Goal: Information Seeking & Learning: Learn about a topic

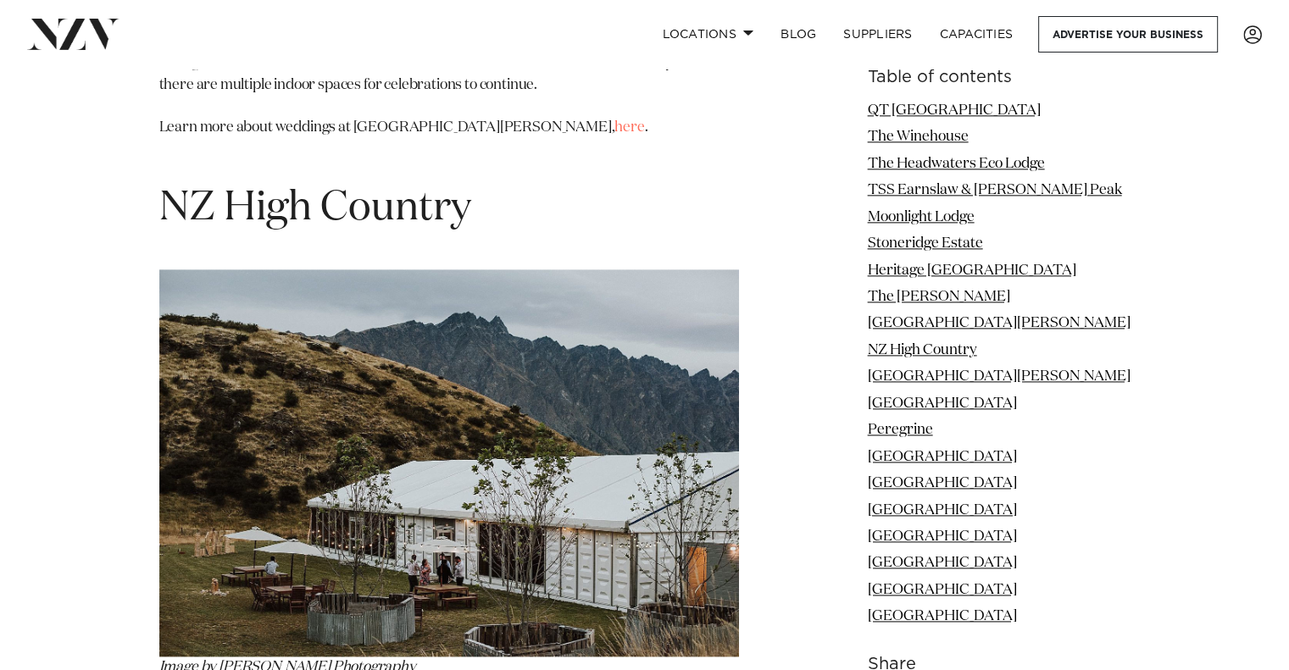
scroll to position [8640, 0]
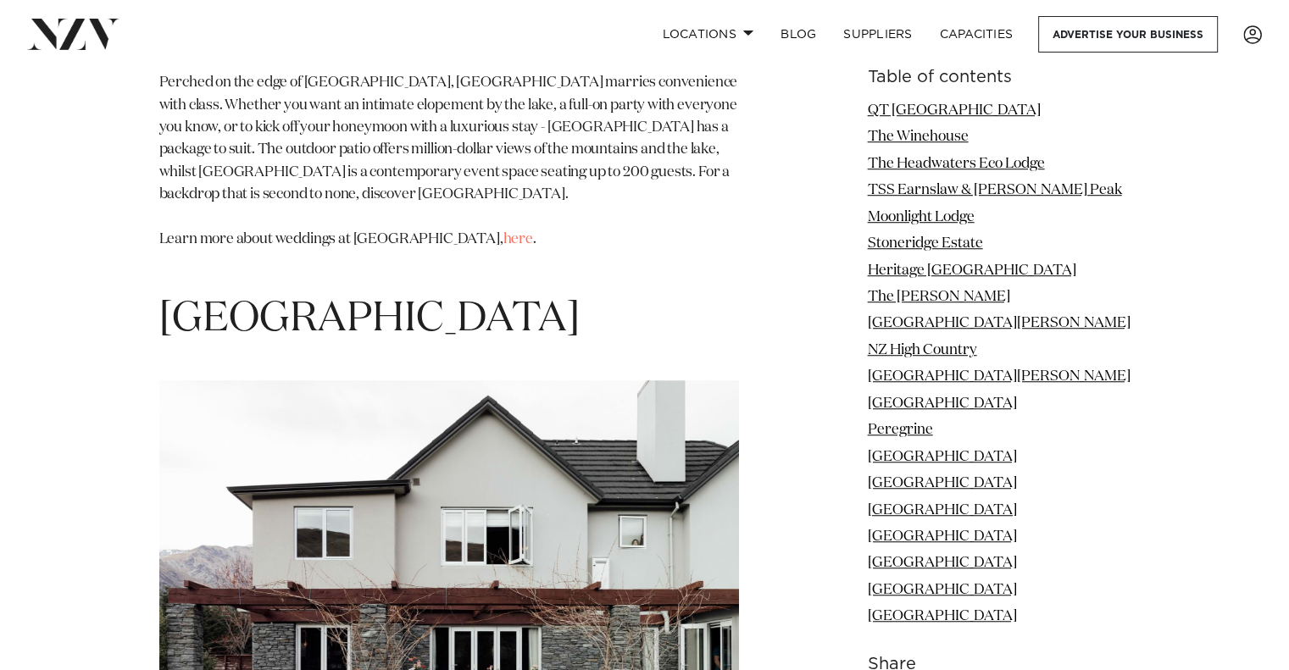
scroll to position [14080, 0]
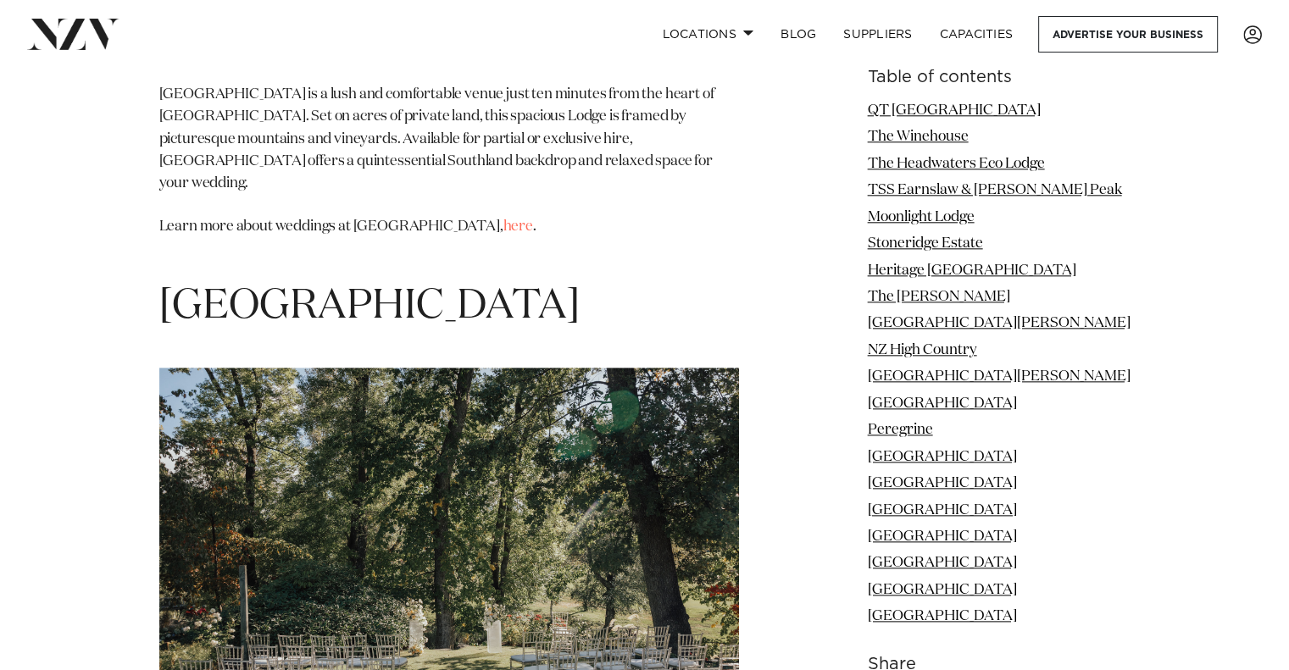
scroll to position [14806, 0]
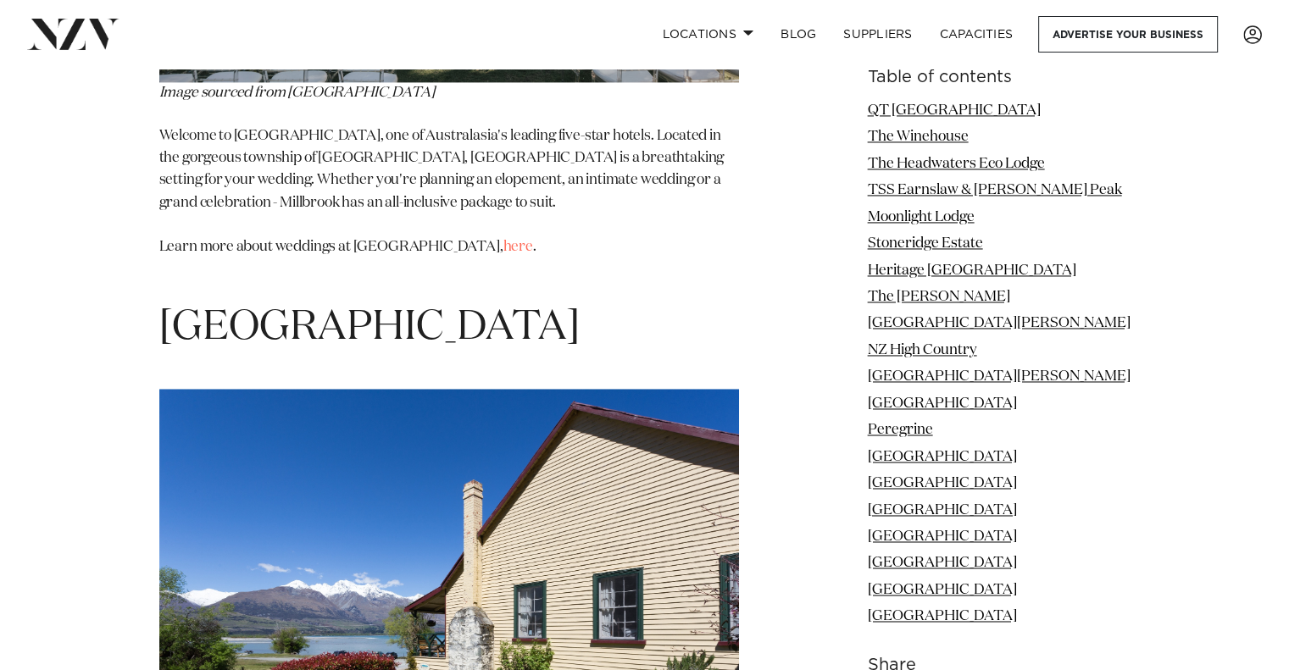
scroll to position [15479, 0]
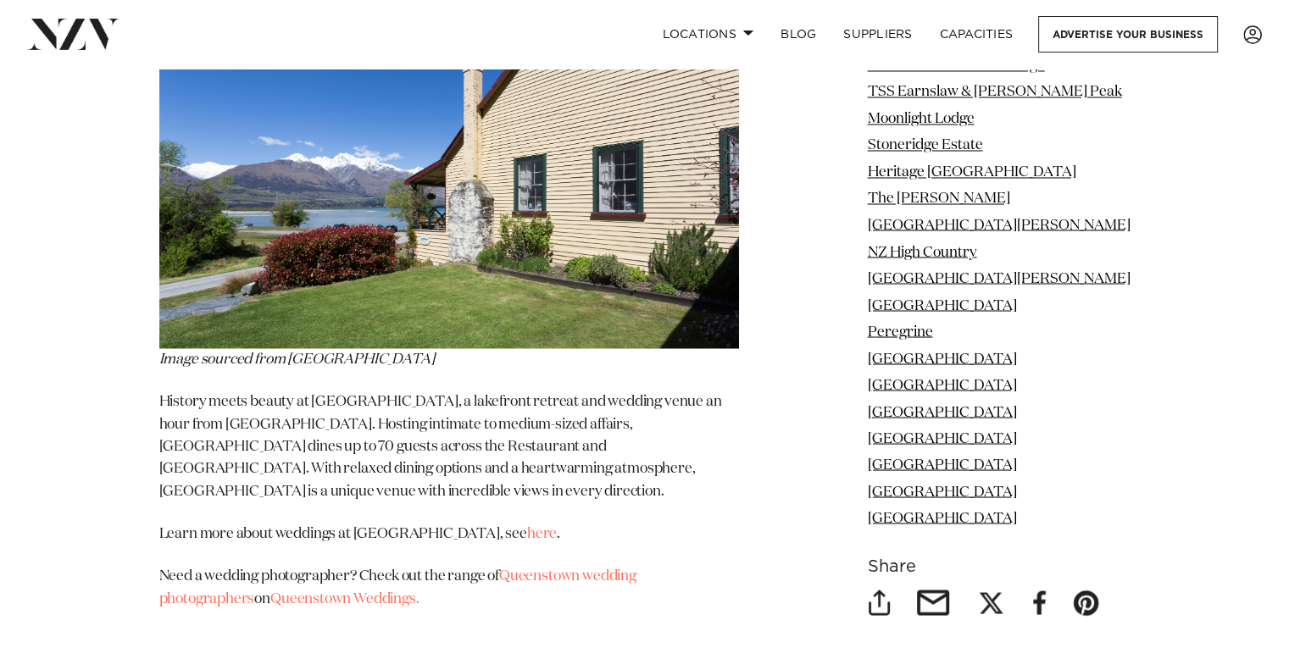
scroll to position [16213, 0]
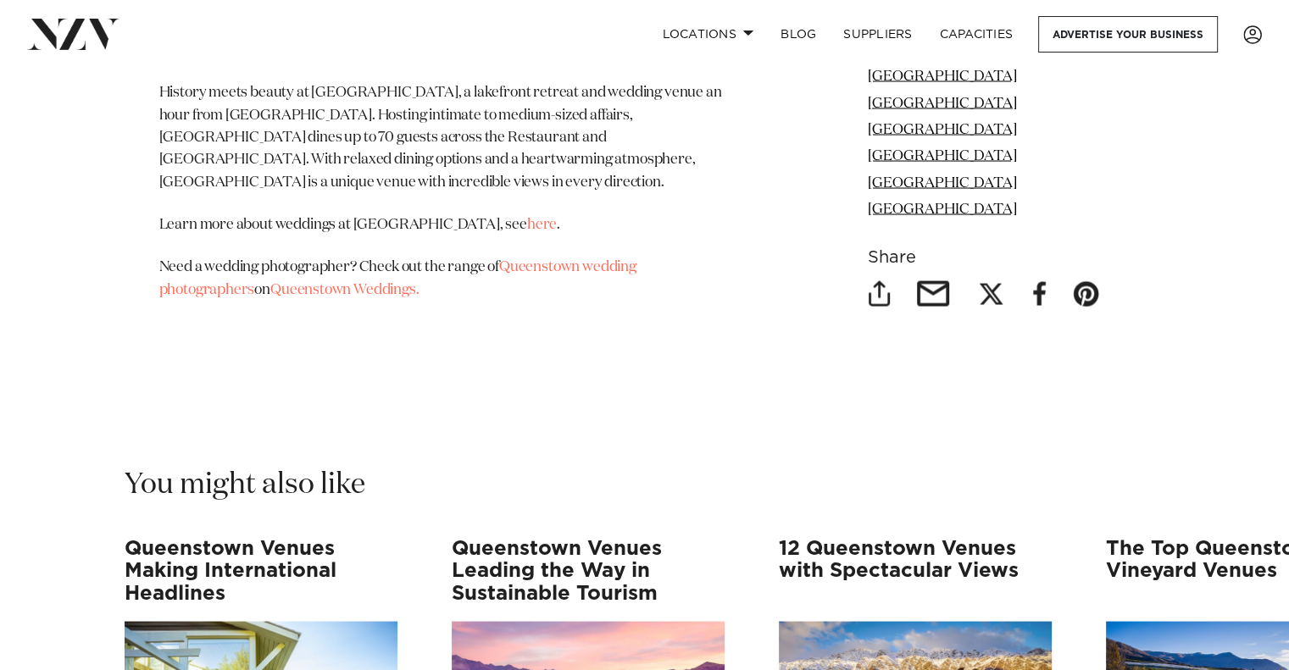
click at [888, 538] on h3 "12 Queenstown Venues with Spectacular Views" at bounding box center [915, 571] width 273 height 67
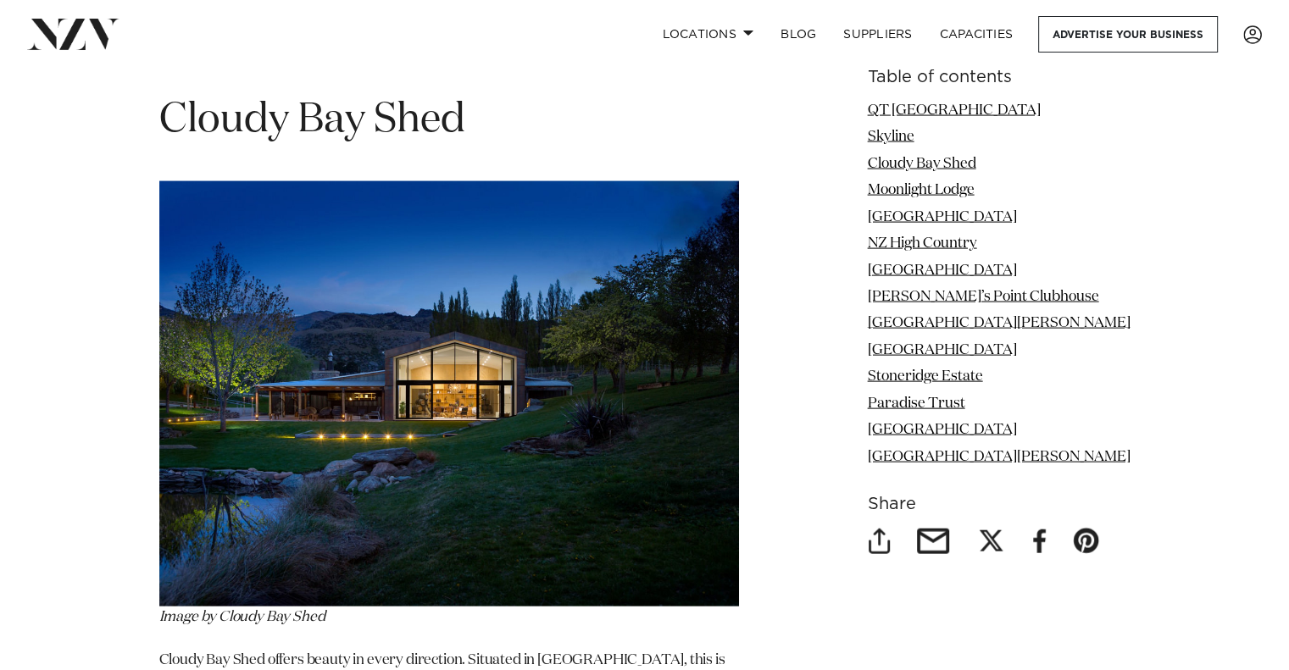
scroll to position [3405, 0]
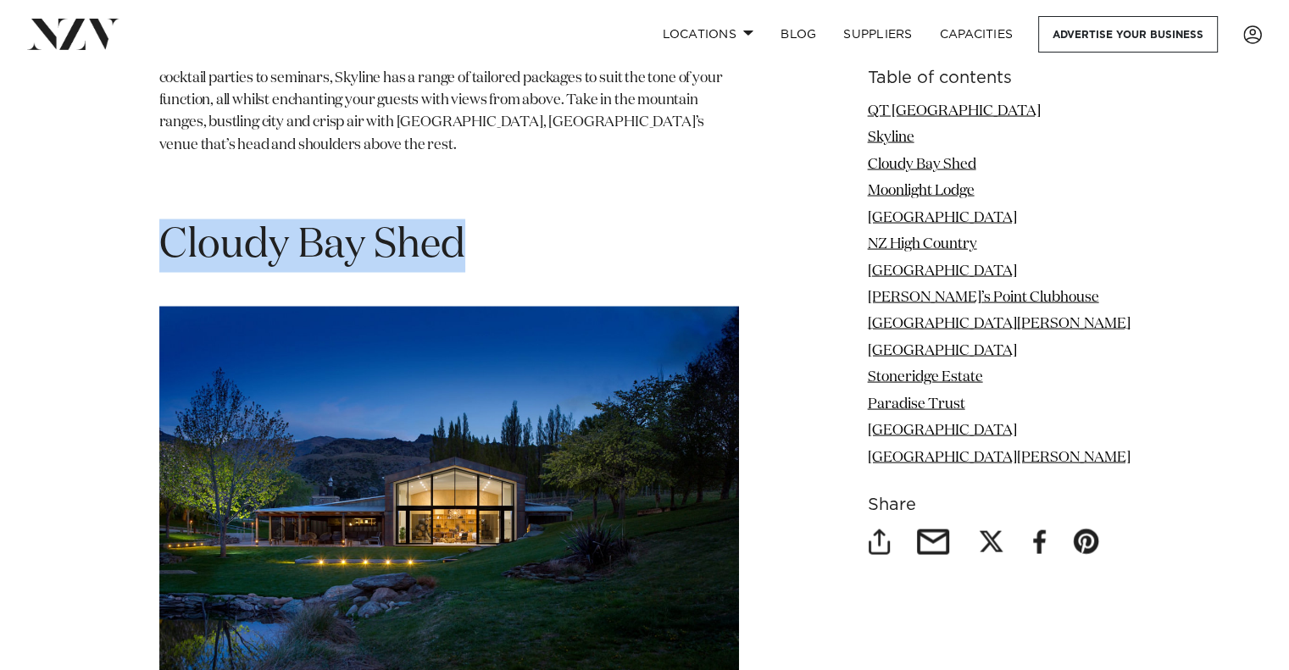
drag, startPoint x: 473, startPoint y: 219, endPoint x: 147, endPoint y: 203, distance: 326.6
copy h1 "Cloudy Bay Shed"
click at [692, 219] on h1 "Cloudy Bay Shed" at bounding box center [449, 245] width 580 height 53
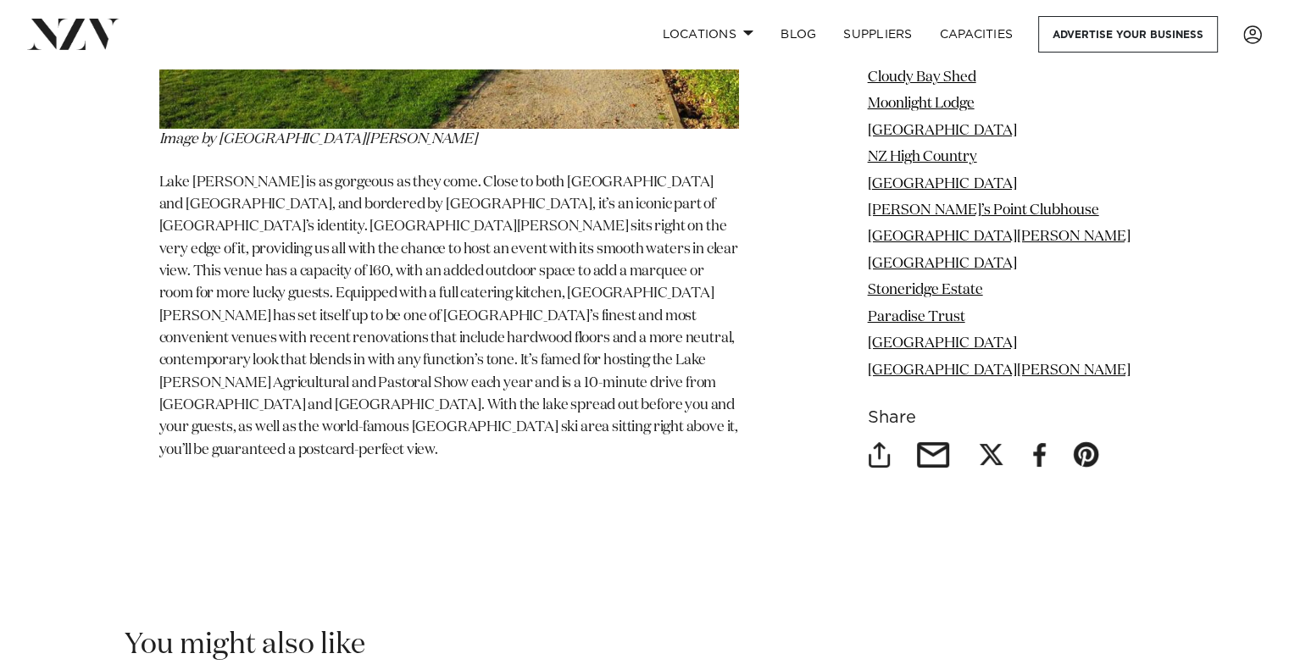
scroll to position [12855, 0]
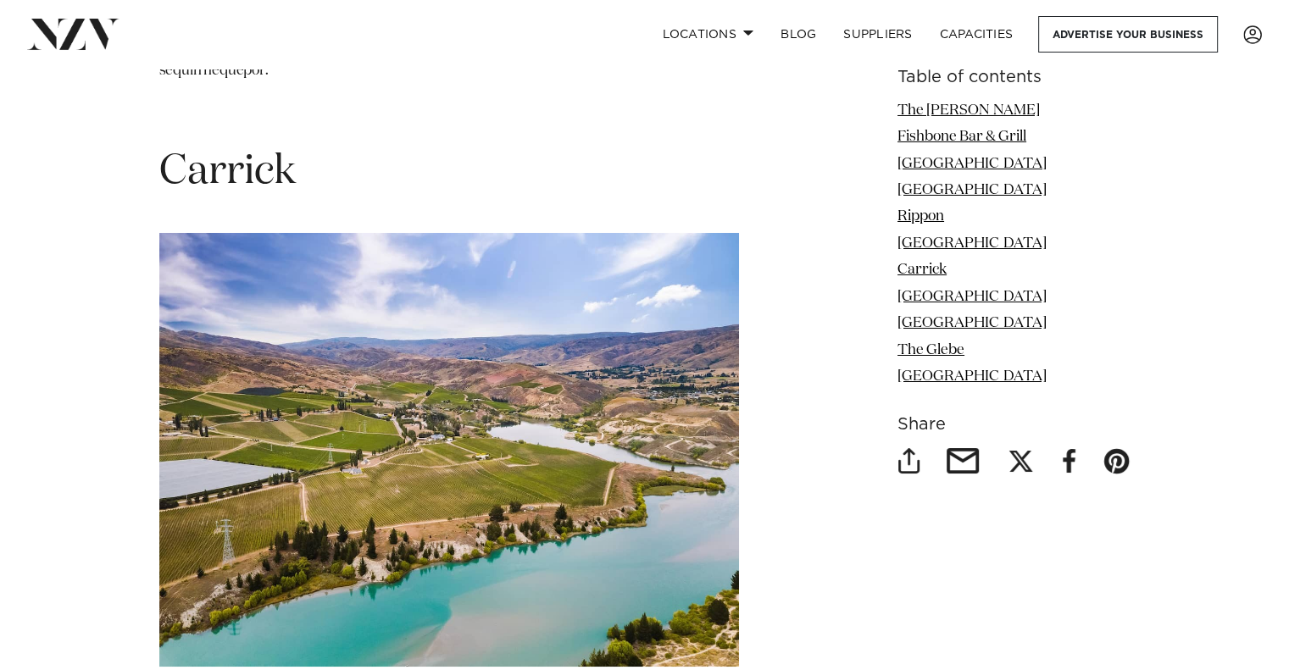
scroll to position [6084, 0]
drag, startPoint x: 308, startPoint y: 159, endPoint x: 139, endPoint y: 148, distance: 169.8
copy h1 "Carrick"
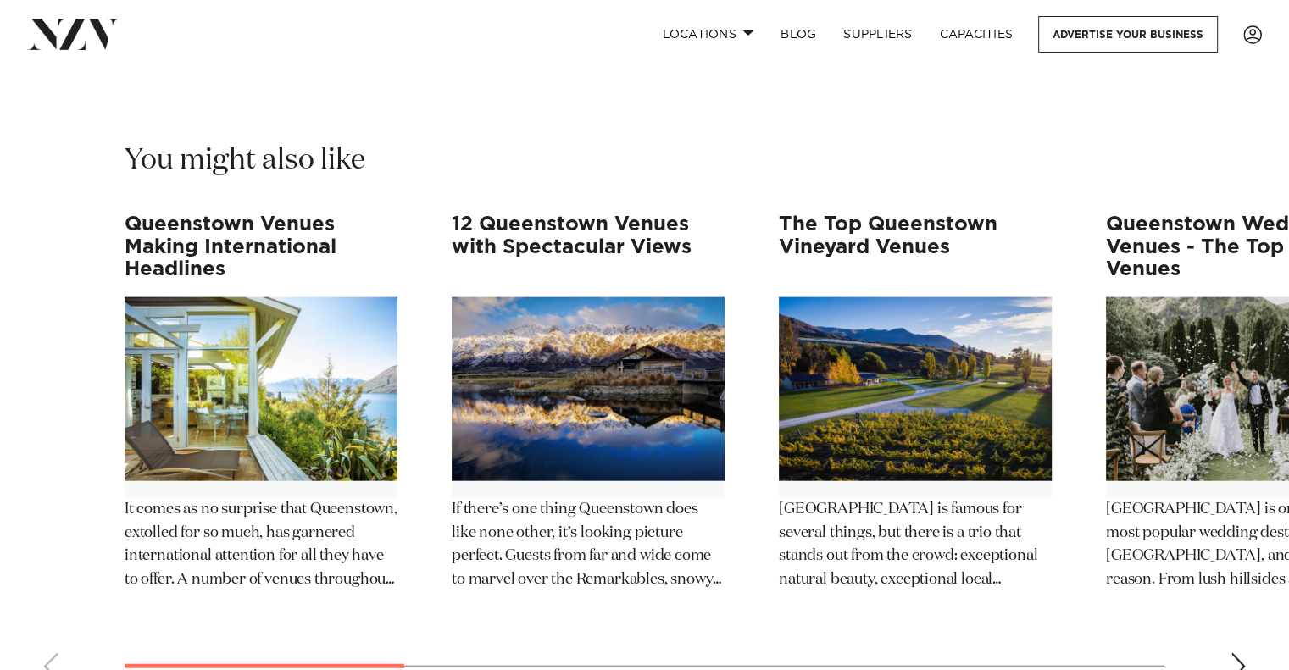
scroll to position [10289, 0]
click at [885, 214] on h3 "The Top Queenstown Vineyard Venues" at bounding box center [915, 247] width 273 height 67
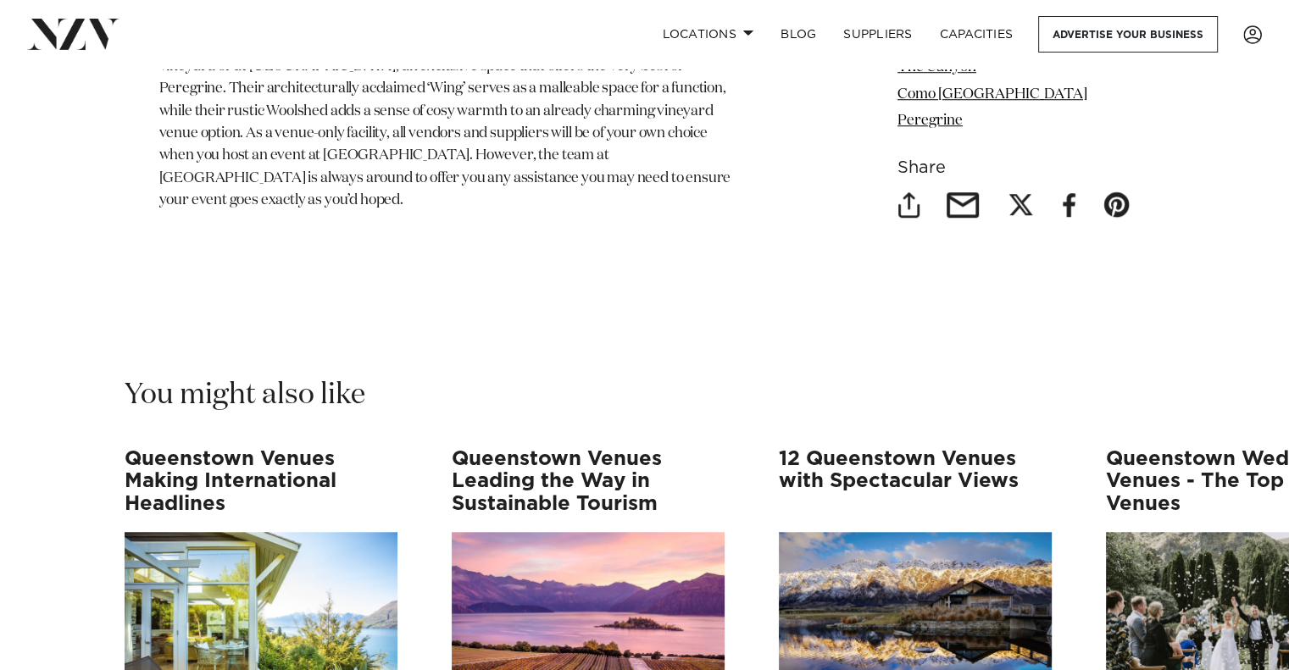
scroll to position [7870, 0]
